Goal: Information Seeking & Learning: Learn about a topic

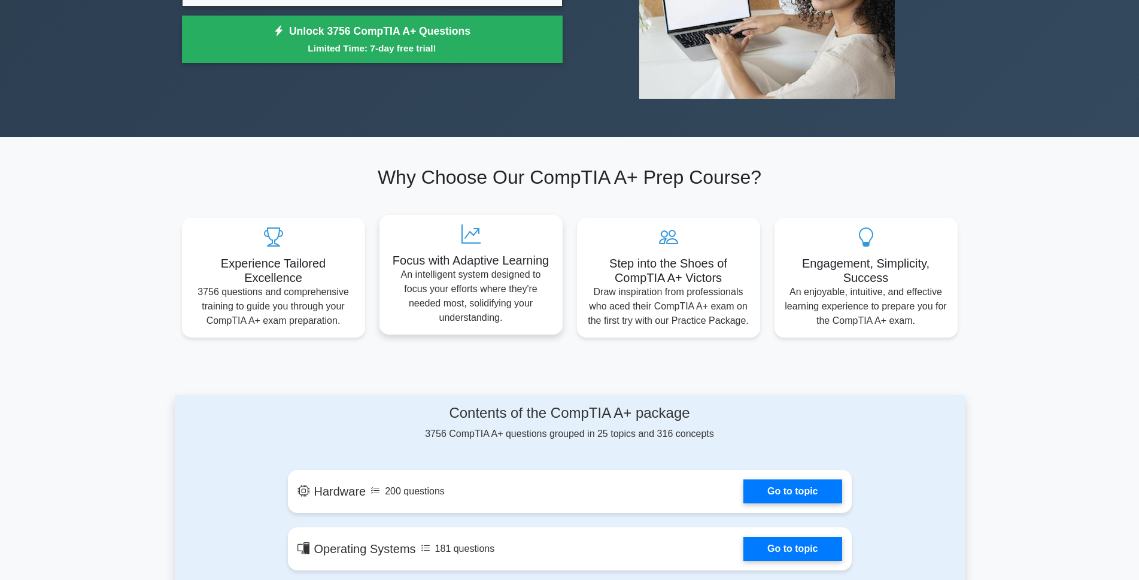
scroll to position [419, 0]
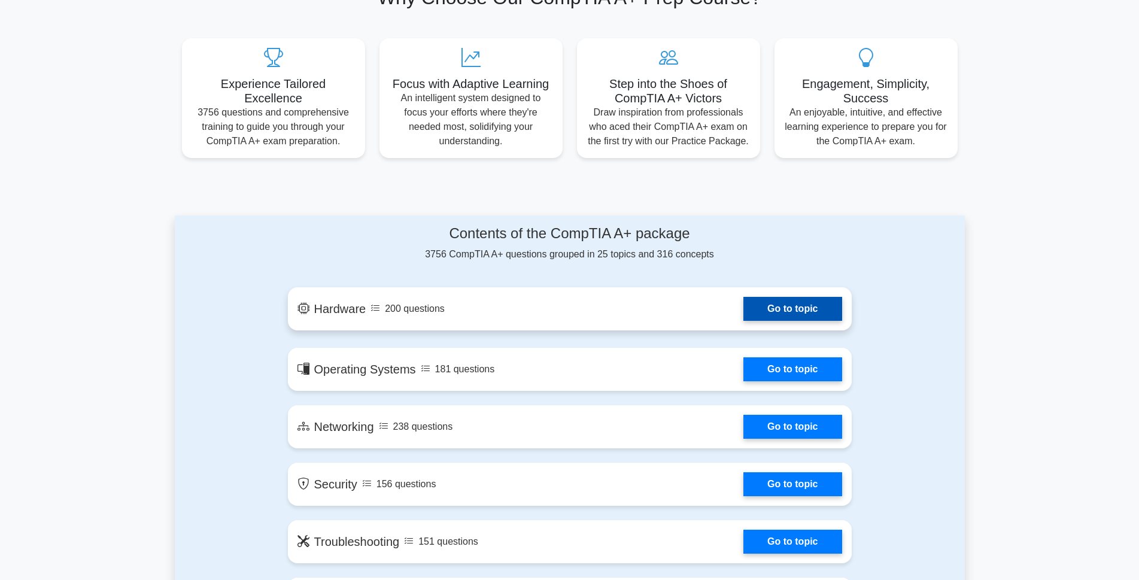
click at [781, 306] on link "Go to topic" at bounding box center [792, 309] width 98 height 24
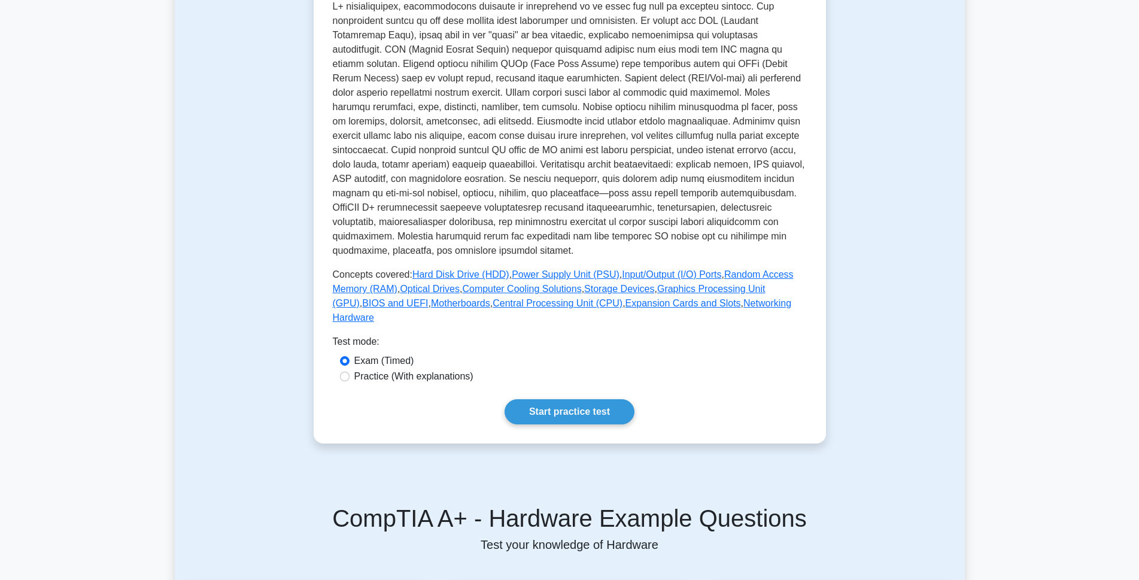
scroll to position [180, 0]
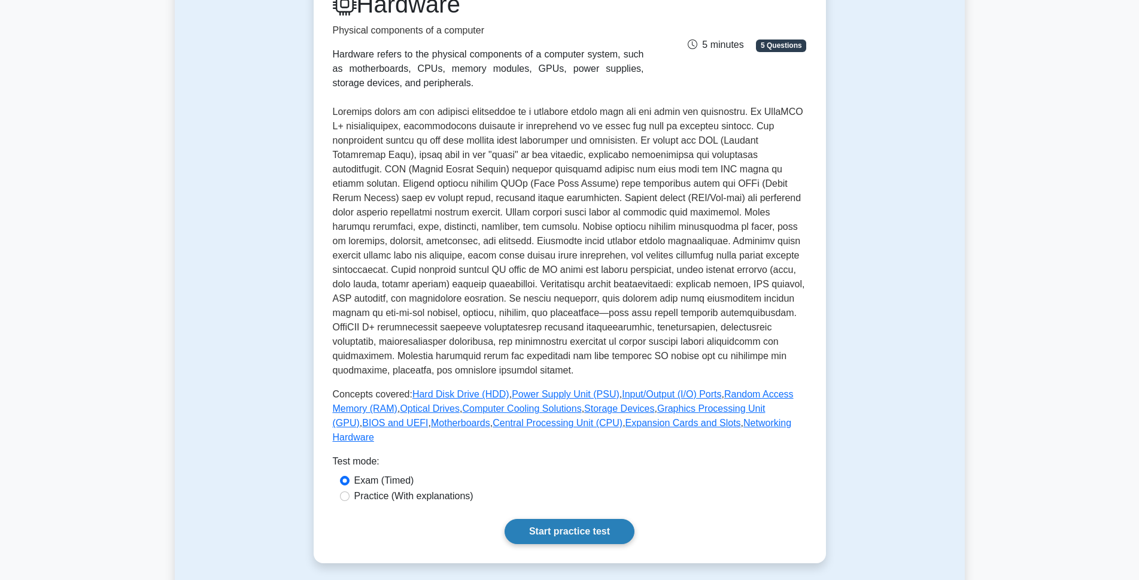
click at [576, 519] on link "Start practice test" at bounding box center [570, 531] width 130 height 25
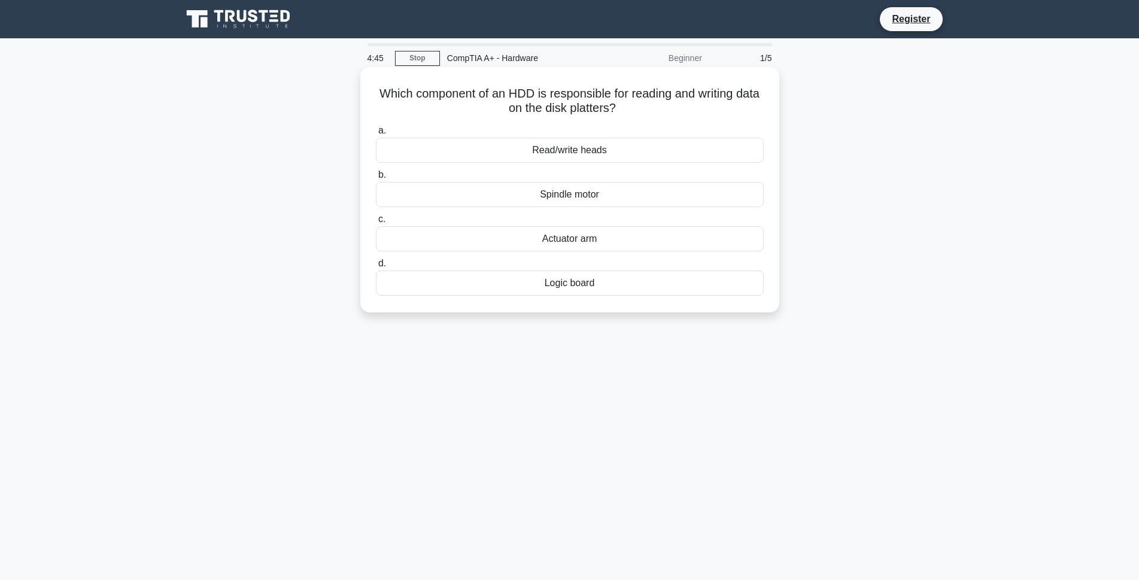
click at [593, 277] on div "Logic board" at bounding box center [570, 283] width 388 height 25
click at [376, 268] on input "d. Logic board" at bounding box center [376, 264] width 0 height 8
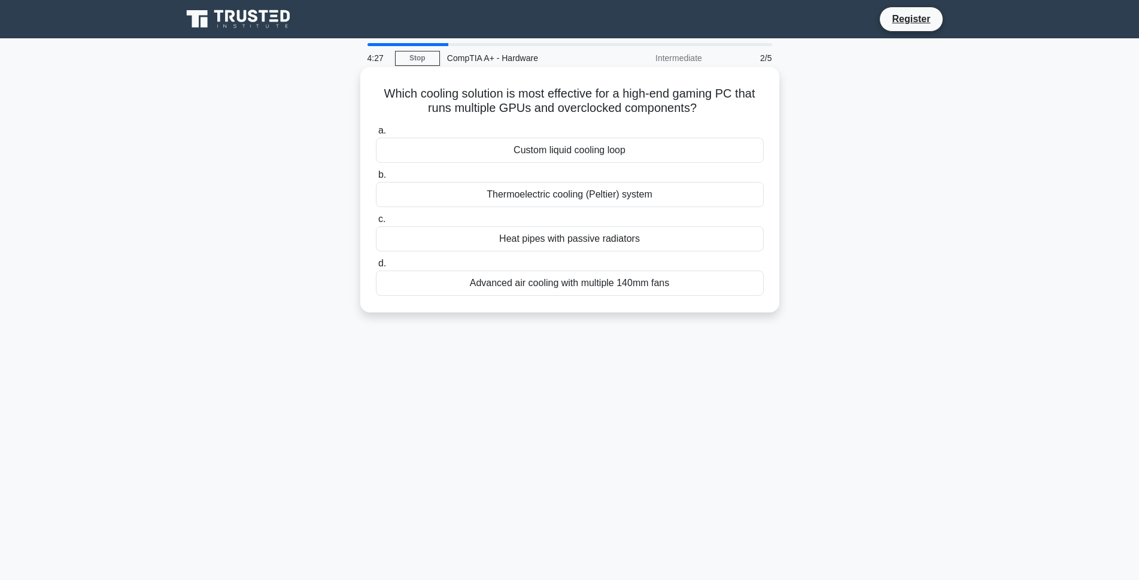
click at [569, 283] on div "Advanced air cooling with multiple 140mm fans" at bounding box center [570, 283] width 388 height 25
click at [376, 268] on input "d. Advanced air cooling with multiple 140mm fans" at bounding box center [376, 264] width 0 height 8
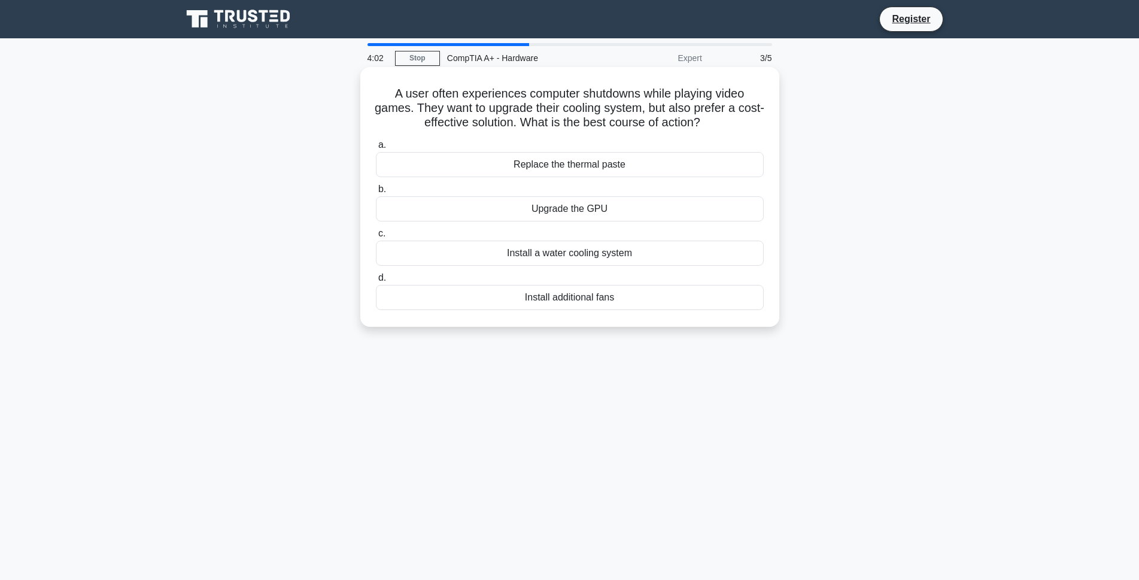
click at [611, 214] on div "Upgrade the GPU" at bounding box center [570, 208] width 388 height 25
click at [376, 193] on input "b. Upgrade the GPU" at bounding box center [376, 190] width 0 height 8
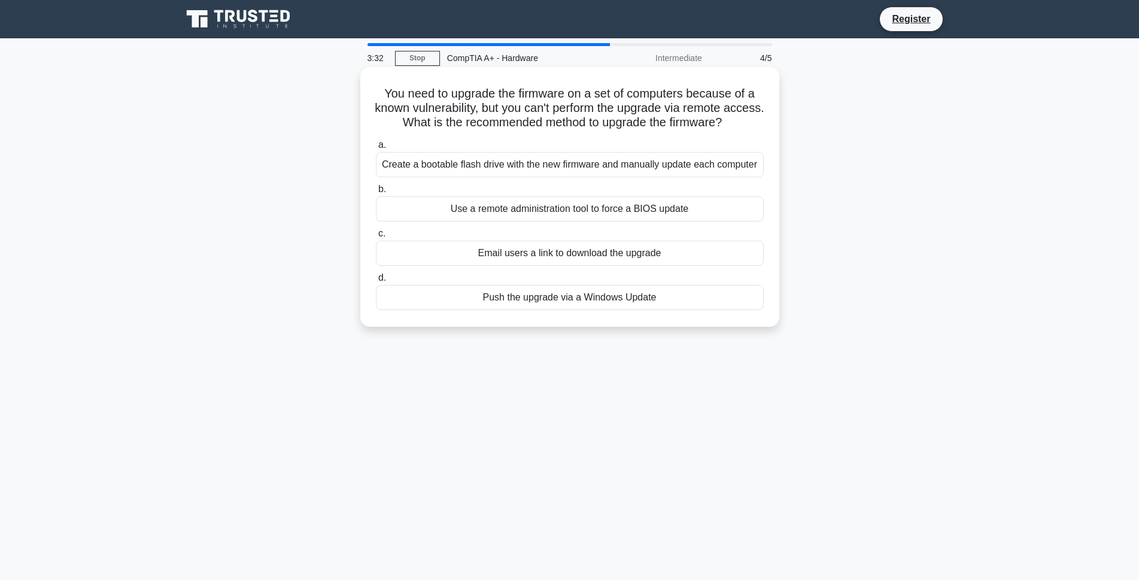
click at [591, 310] on div "Push the upgrade via a Windows Update" at bounding box center [570, 297] width 388 height 25
click at [376, 282] on input "d. Push the upgrade via a Windows Update" at bounding box center [376, 278] width 0 height 8
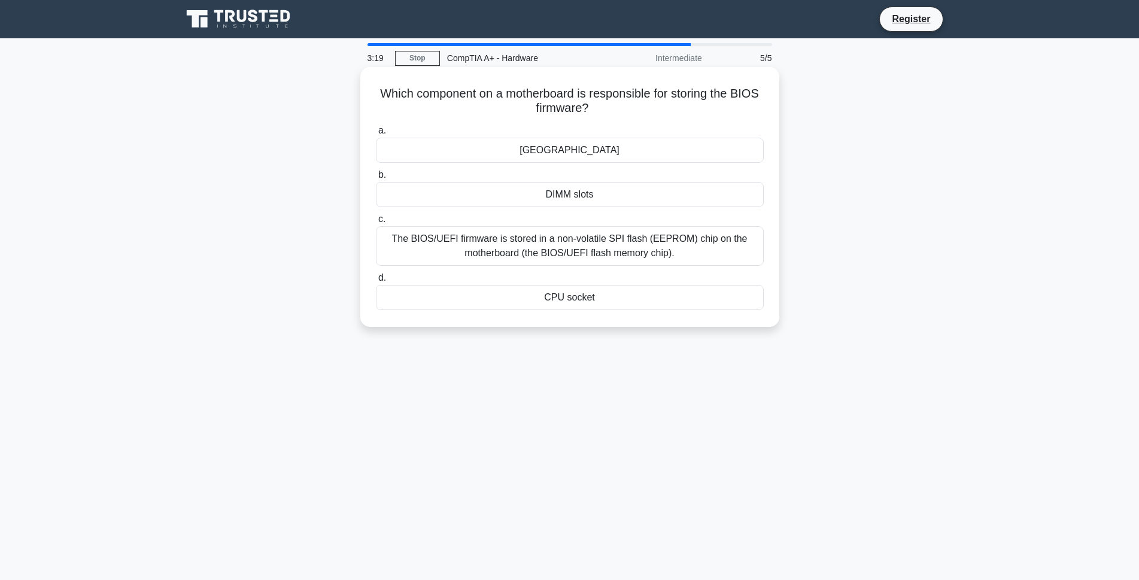
click at [600, 198] on div "DIMM slots" at bounding box center [570, 194] width 388 height 25
click at [376, 179] on input "b. DIMM slots" at bounding box center [376, 175] width 0 height 8
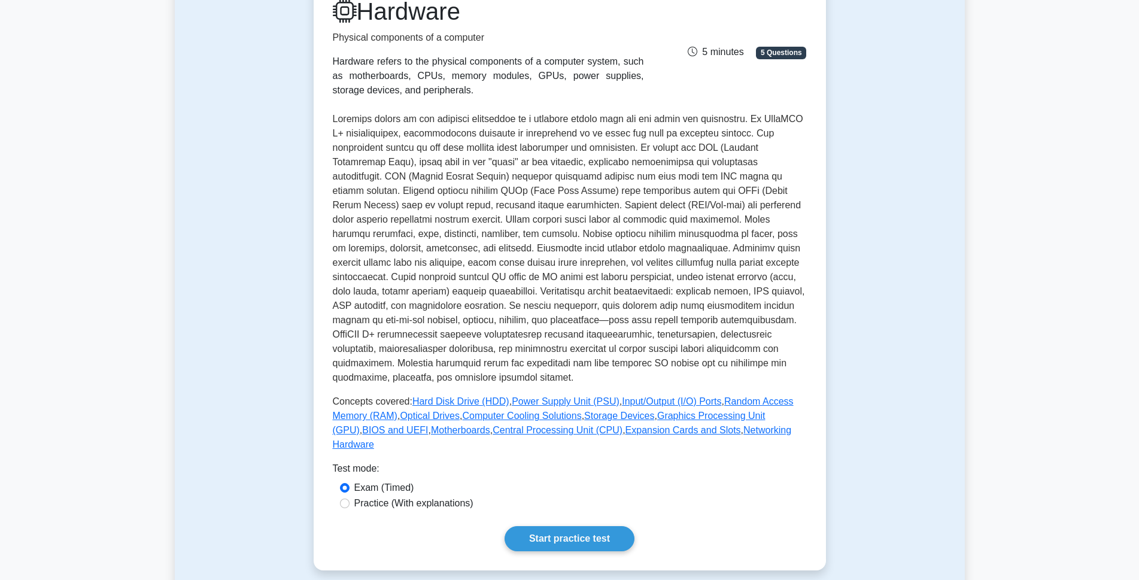
scroll to position [180, 0]
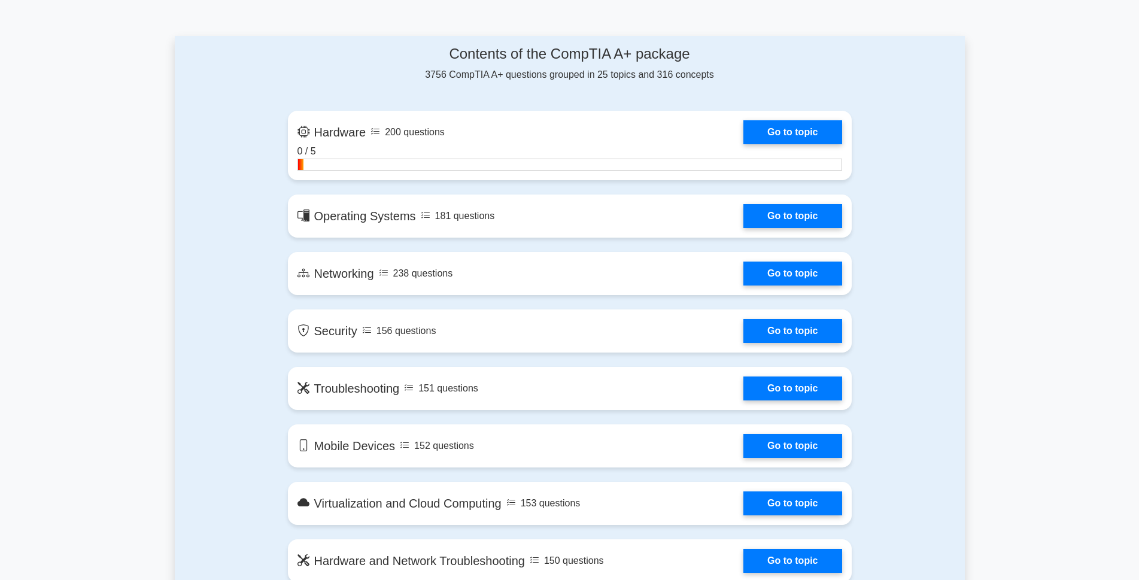
scroll to position [658, 0]
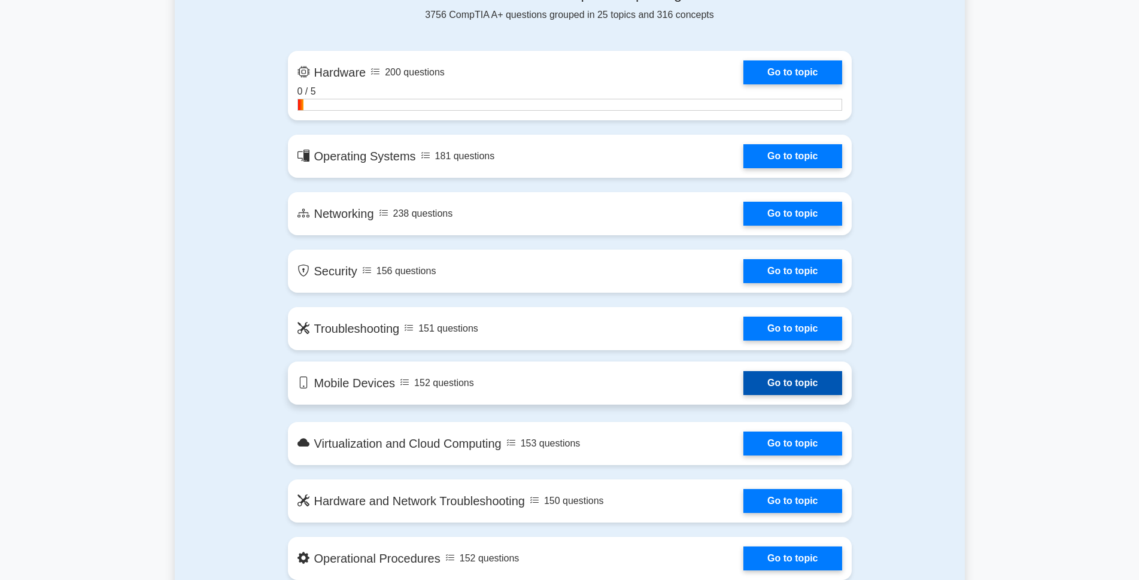
click at [745, 384] on link "Go to topic" at bounding box center [792, 383] width 98 height 24
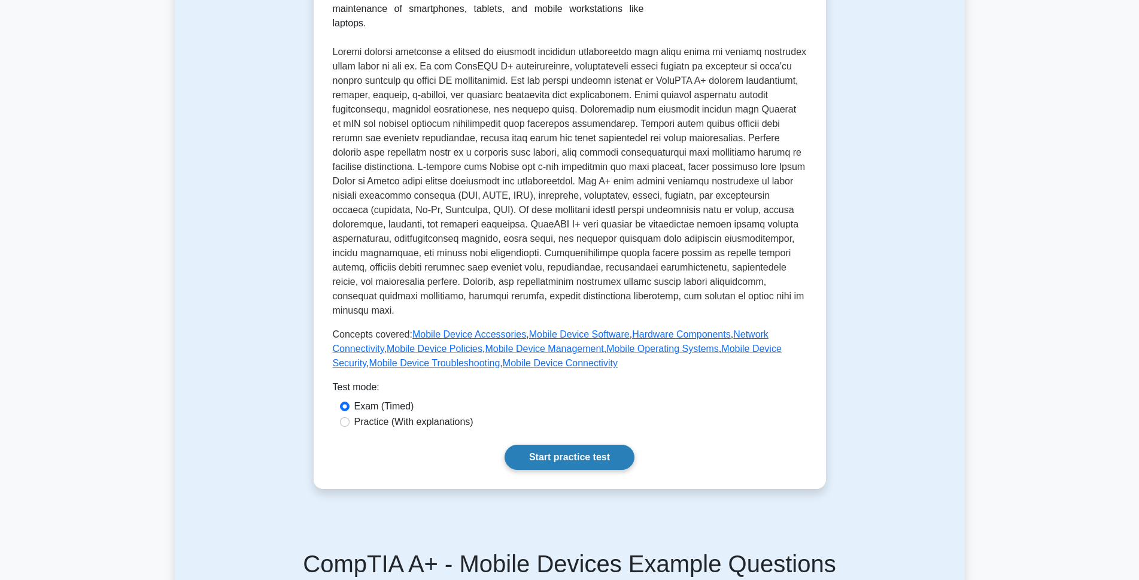
click at [573, 445] on link "Start practice test" at bounding box center [570, 457] width 130 height 25
